Goal: Book appointment/travel/reservation

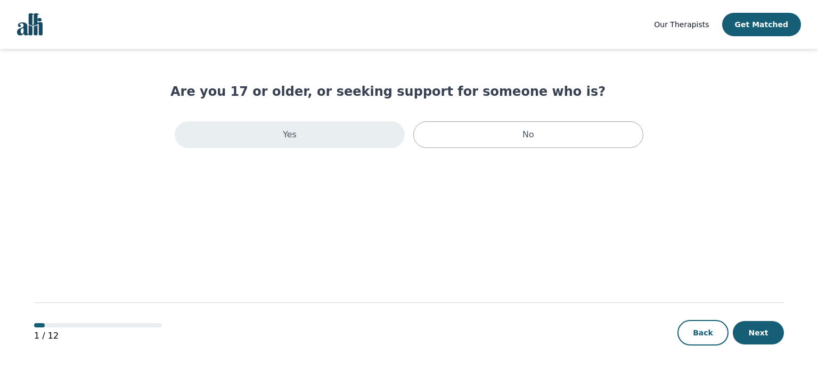
click at [311, 136] on div "Yes" at bounding box center [290, 134] width 230 height 27
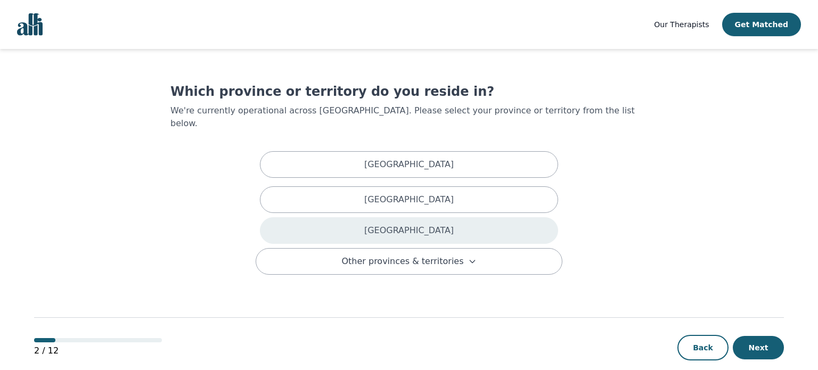
click at [399, 224] on p "[GEOGRAPHIC_DATA]" at bounding box center [409, 230] width 90 height 13
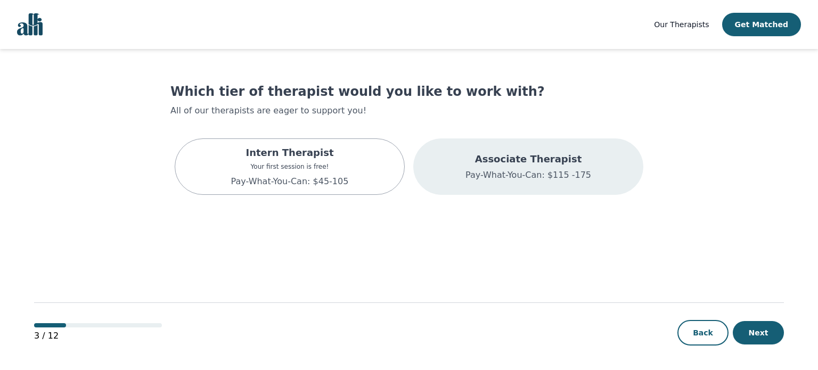
click at [538, 185] on div "Associate Therapist Pay-What-You-Can: $115 -175" at bounding box center [528, 167] width 230 height 56
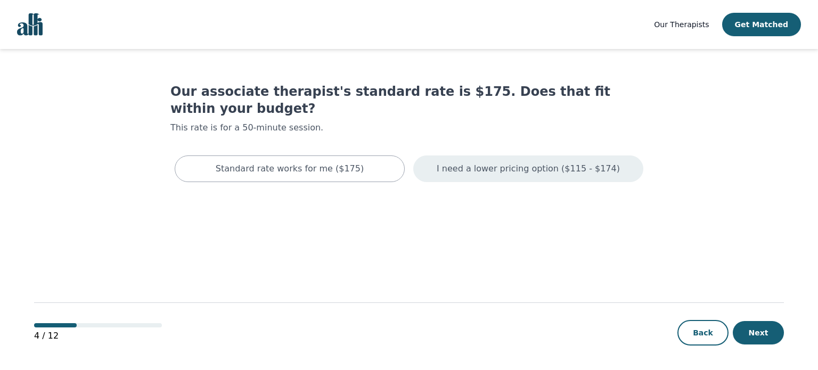
click at [452, 163] on p "I need a lower pricing option ($115 - $174)" at bounding box center [528, 169] width 183 height 13
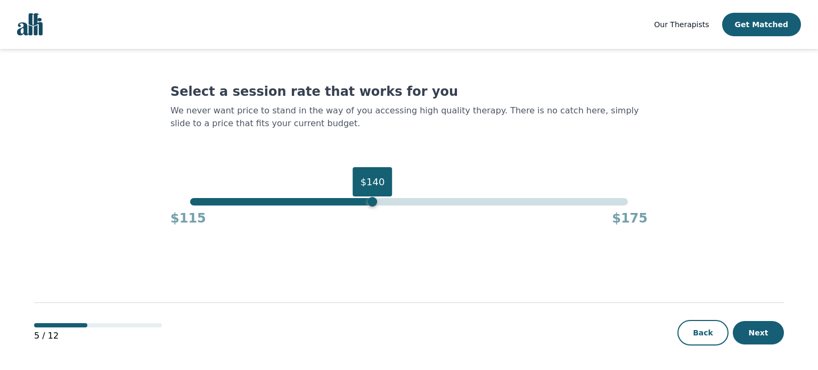
drag, startPoint x: 627, startPoint y: 202, endPoint x: 372, endPoint y: 205, distance: 254.7
click at [372, 205] on div "$140" at bounding box center [373, 202] width 10 height 10
click at [762, 338] on button "Next" at bounding box center [758, 332] width 51 height 23
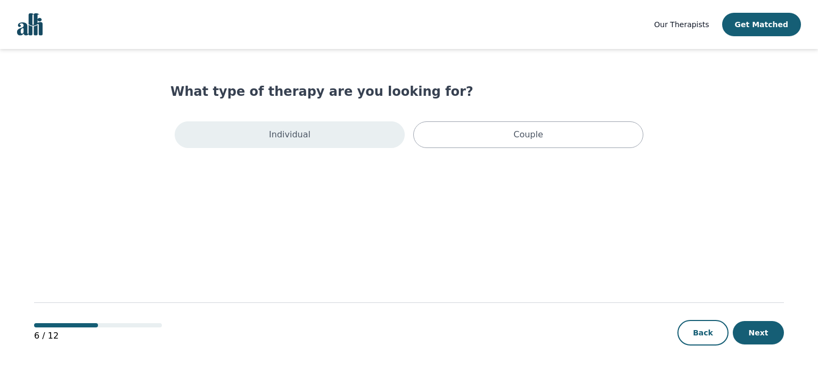
click at [350, 144] on div "Individual" at bounding box center [290, 134] width 230 height 27
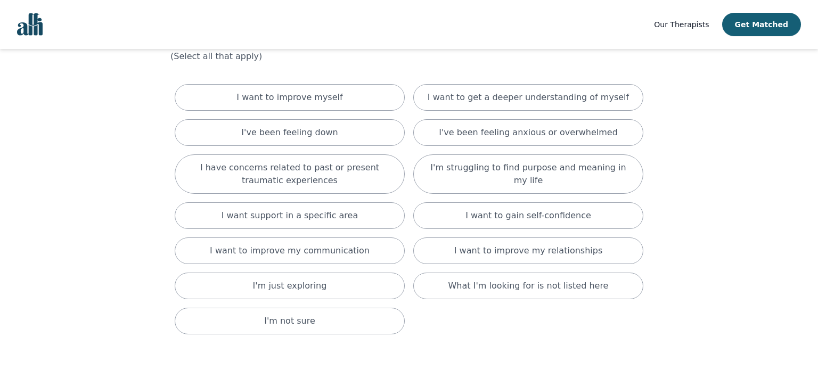
scroll to position [60, 0]
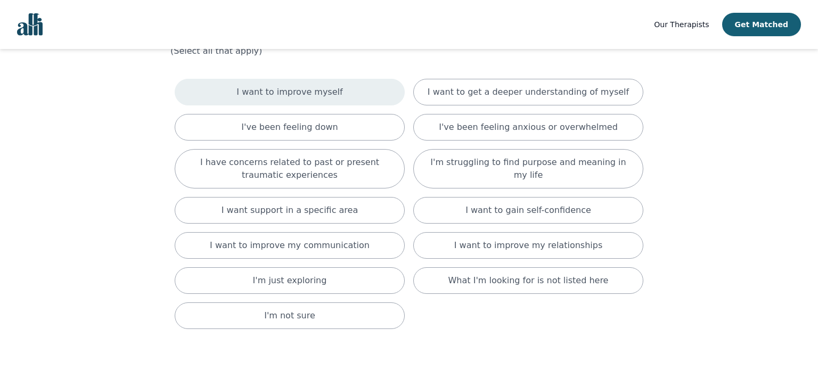
click at [352, 88] on div "I want to improve myself" at bounding box center [290, 92] width 230 height 27
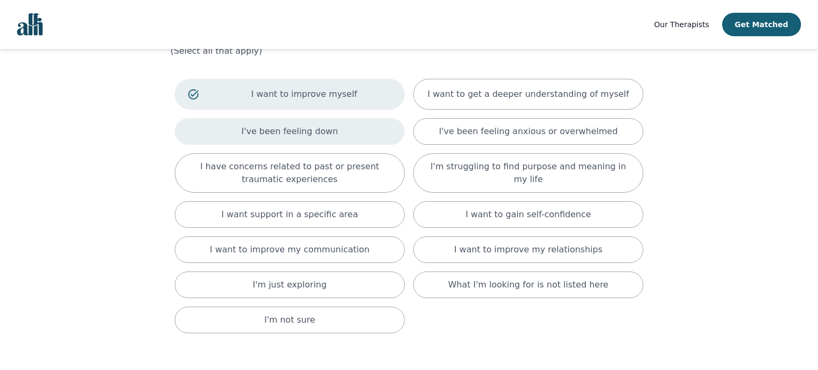
click at [343, 134] on div "I've been feeling down" at bounding box center [290, 131] width 230 height 27
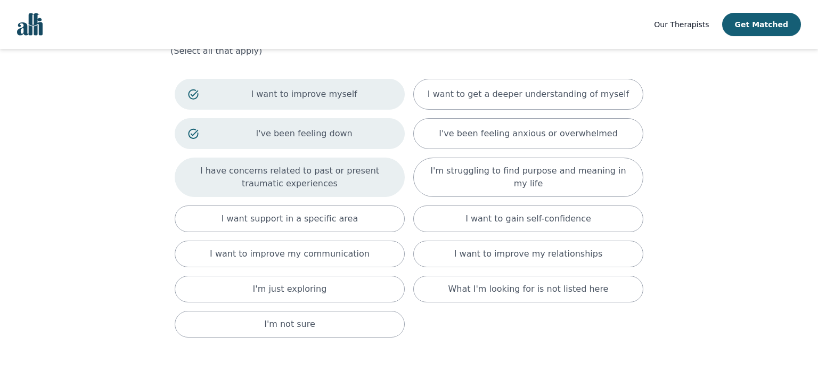
click at [358, 176] on p "I have concerns related to past or present traumatic experiences" at bounding box center [290, 178] width 204 height 26
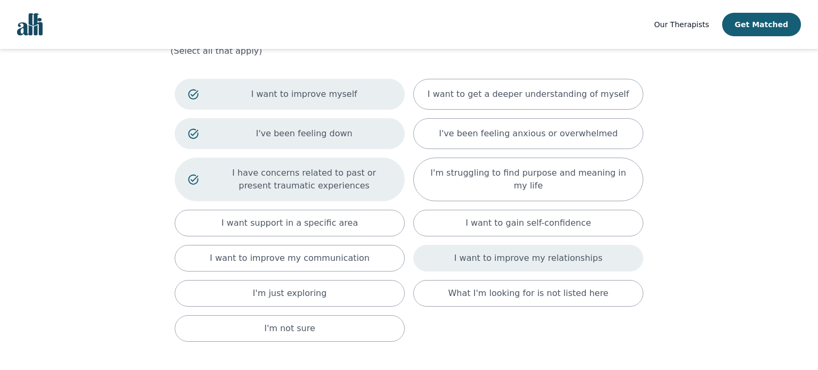
click at [487, 268] on div "I want to improve my relationships" at bounding box center [528, 258] width 230 height 27
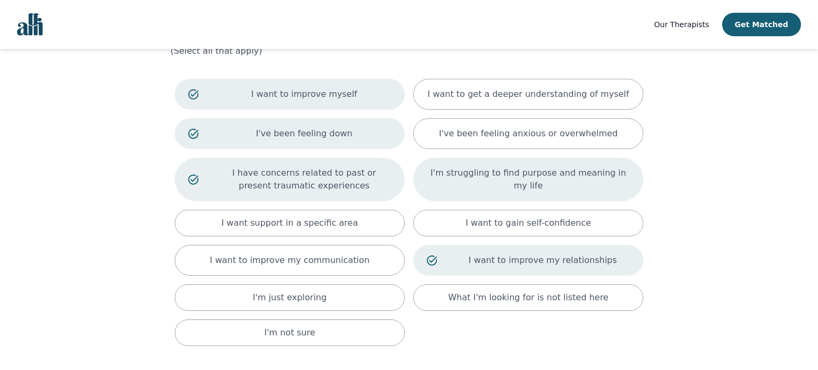
click at [456, 187] on div "I'm struggling to find purpose and meaning in my life" at bounding box center [528, 180] width 230 height 44
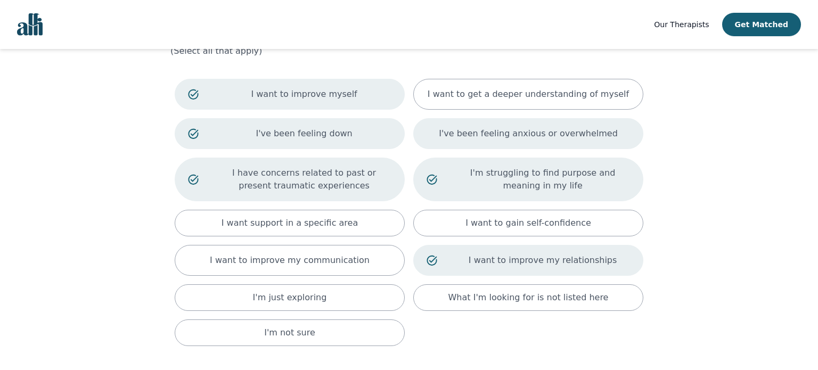
click at [458, 139] on p "I've been feeling anxious or overwhelmed" at bounding box center [528, 133] width 179 height 13
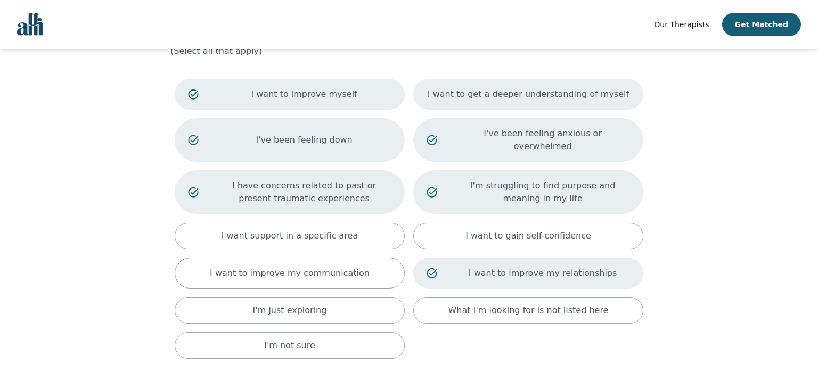
click at [453, 98] on p "I want to get a deeper understanding of myself" at bounding box center [528, 94] width 201 height 13
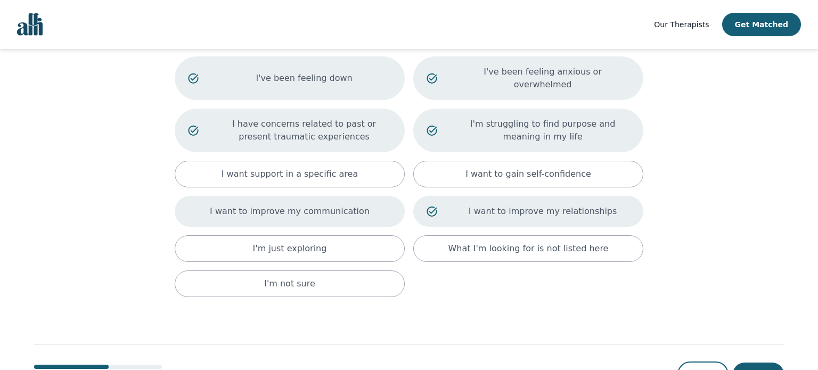
scroll to position [149, 0]
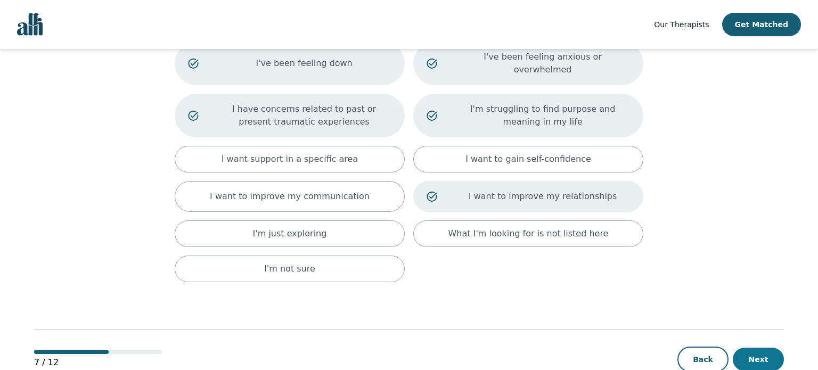
click at [767, 348] on button "Next" at bounding box center [758, 359] width 51 height 23
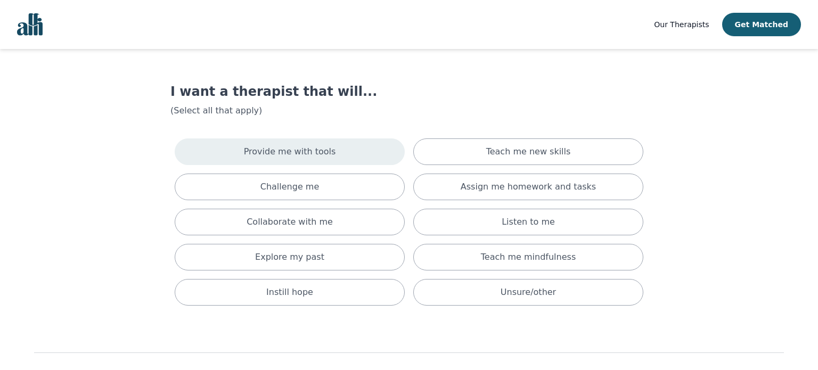
click at [342, 153] on div "Provide me with tools" at bounding box center [290, 152] width 230 height 27
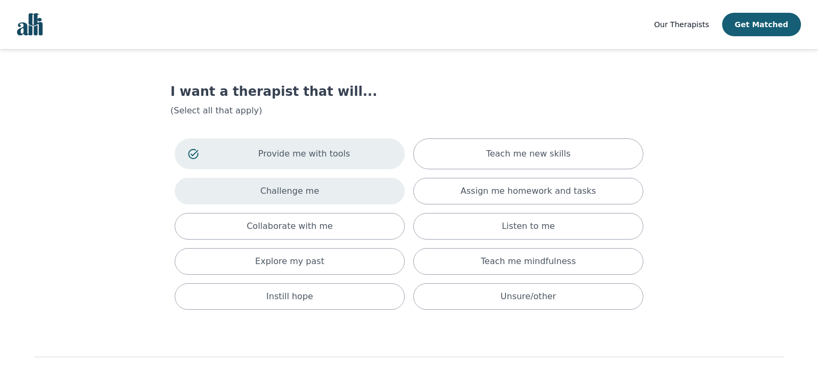
click at [329, 188] on div "Challenge me" at bounding box center [290, 191] width 230 height 27
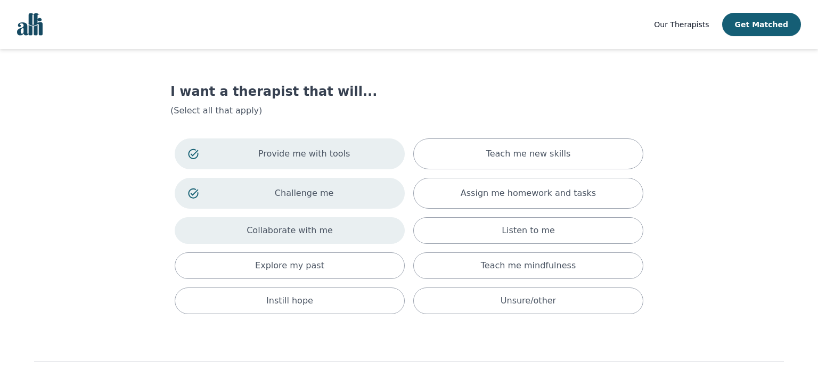
click at [319, 228] on p "Collaborate with me" at bounding box center [290, 230] width 86 height 13
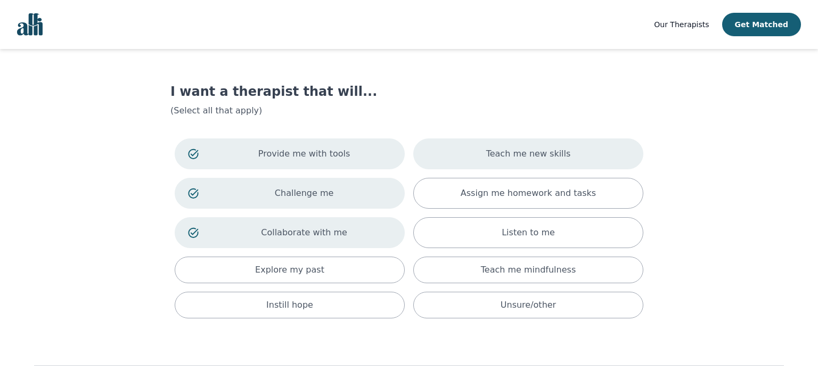
click at [491, 164] on div "Teach me new skills" at bounding box center [528, 154] width 230 height 31
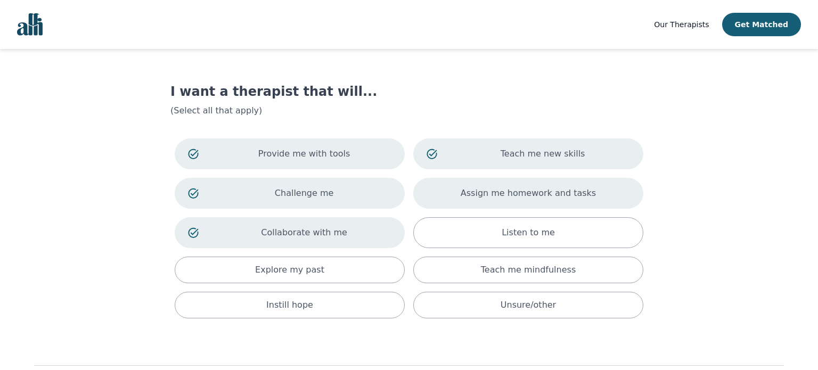
click at [468, 184] on div "Assign me homework and tasks" at bounding box center [528, 193] width 230 height 31
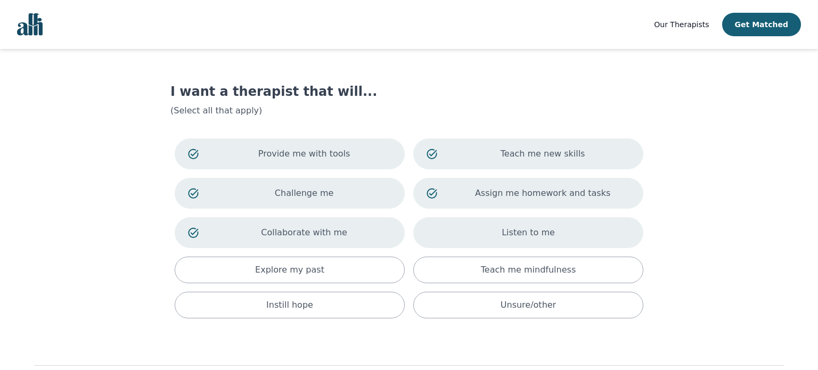
click at [465, 228] on div "Listen to me" at bounding box center [528, 232] width 230 height 31
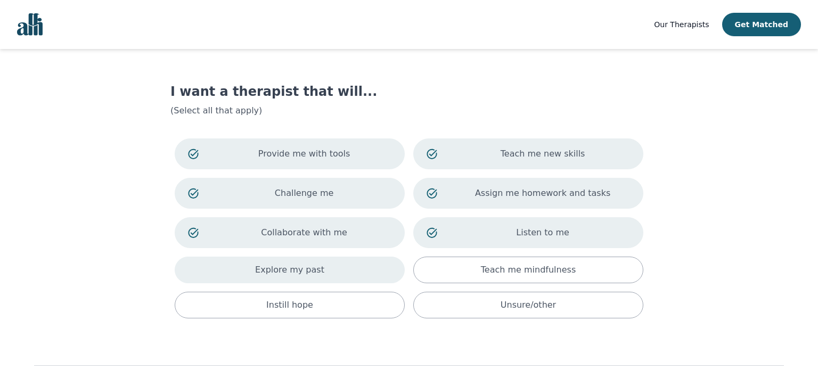
click at [383, 265] on div "Explore my past" at bounding box center [290, 270] width 230 height 27
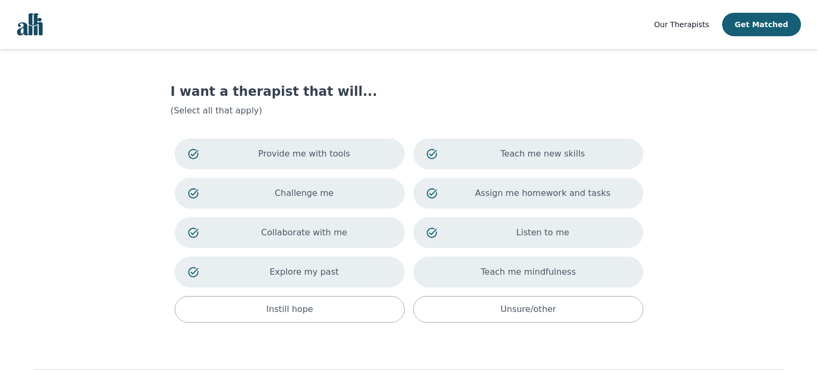
scroll to position [66, 0]
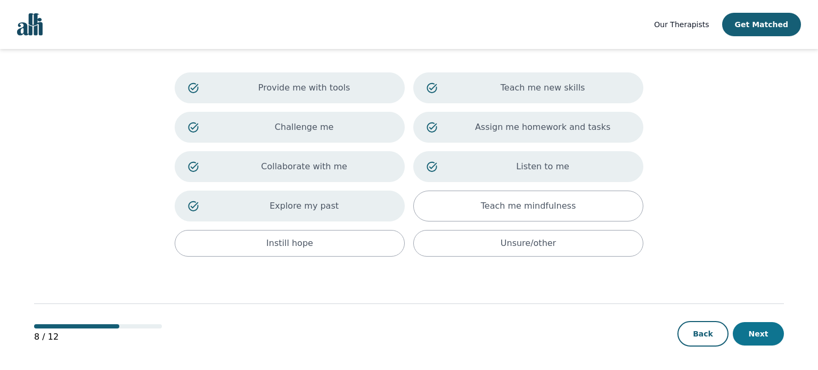
click at [768, 337] on button "Next" at bounding box center [758, 333] width 51 height 23
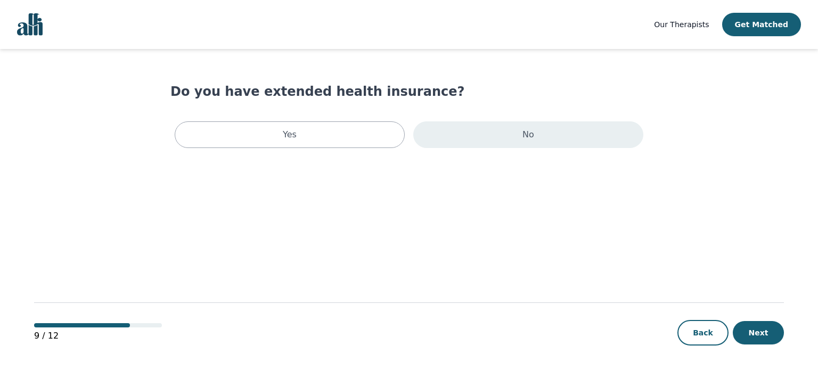
click at [441, 139] on div "No" at bounding box center [528, 134] width 230 height 27
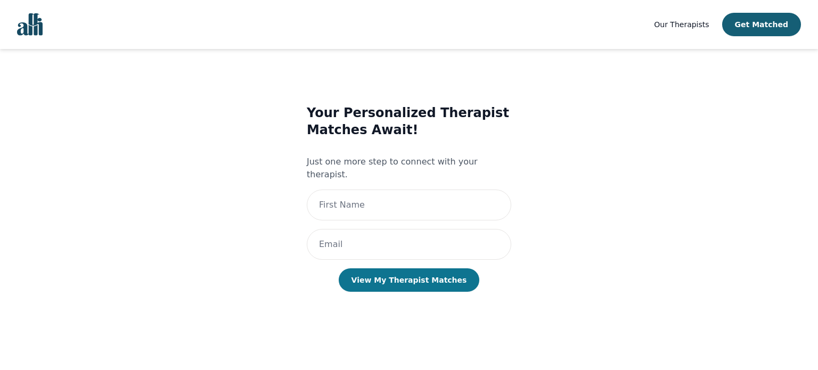
click at [415, 269] on button "View My Therapist Matches" at bounding box center [409, 280] width 141 height 23
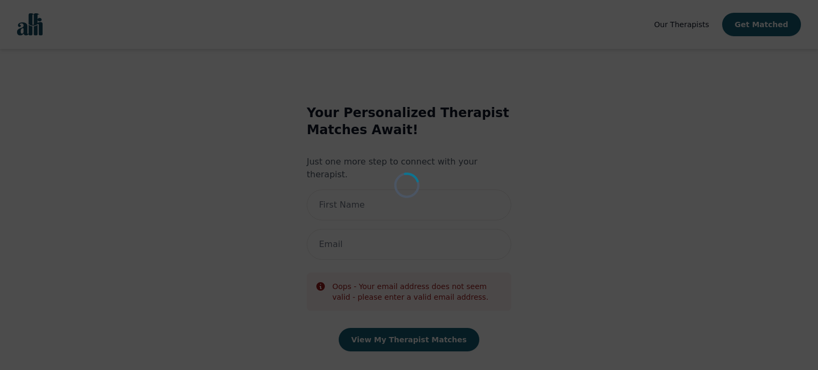
click at [376, 192] on div "Loading..." at bounding box center [409, 185] width 818 height 370
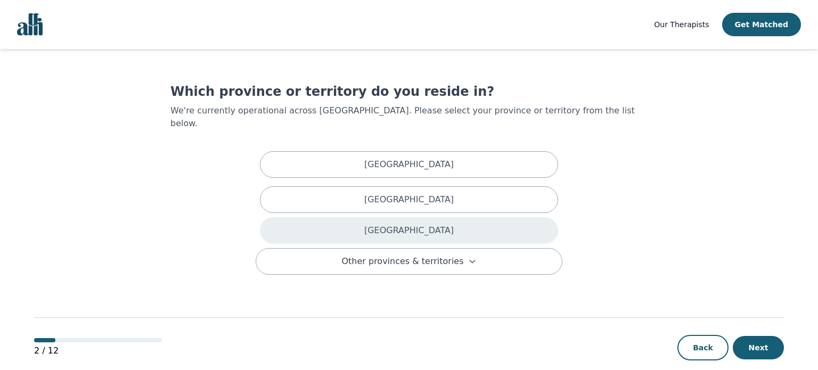
click at [407, 224] on p "[GEOGRAPHIC_DATA]" at bounding box center [409, 230] width 90 height 13
